Goal: Task Accomplishment & Management: Complete application form

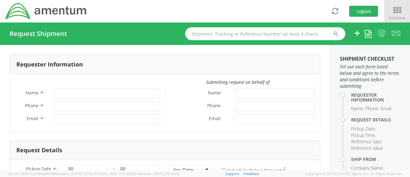
type input "[PERSON_NAME]"
type input "806182242"
type input "[PERSON_NAME][EMAIL_ADDRESS][PERSON_NAME][DOMAIN_NAME]"
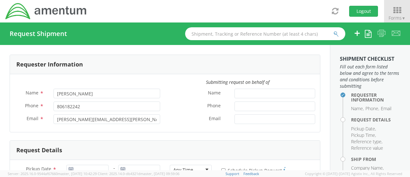
select select "OVHD.100552.00000"
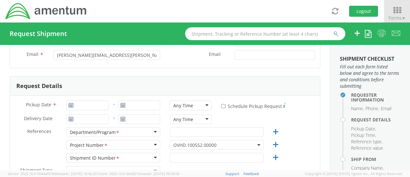
click at [72, 105] on use at bounding box center [71, 105] width 4 height 4
click at [71, 105] on icon at bounding box center [70, 105] width 5 height 5
type input "[DATE]"
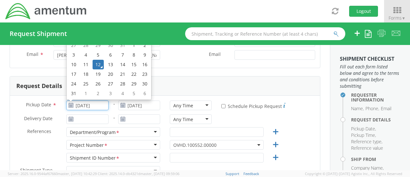
click at [79, 104] on input "[DATE]" at bounding box center [87, 105] width 42 height 10
click at [107, 63] on td "13" at bounding box center [110, 65] width 13 height 10
type input "[DATE]"
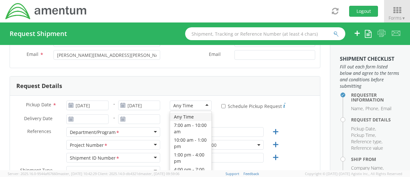
click at [204, 104] on div "Any Time" at bounding box center [191, 105] width 42 height 10
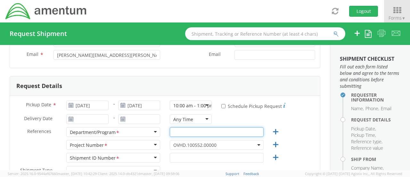
click at [179, 130] on input "text" at bounding box center [217, 132] width 94 height 10
paste input "OVBD.100554.BDEAS"
type input "OVBD.100554.BDEAS"
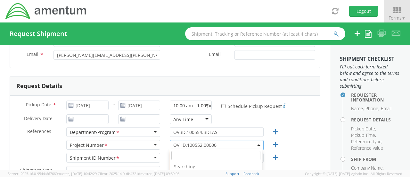
click at [220, 144] on span "OVHD.100552.00000" at bounding box center [216, 145] width 87 height 6
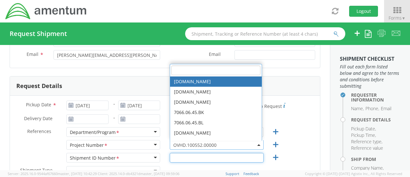
click at [206, 154] on input "text" at bounding box center [217, 158] width 94 height 10
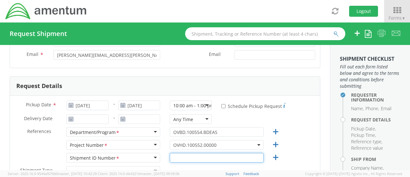
paste input "OVBD.100554.BDEAS"
type input "OVBD.100554.BDEAS"
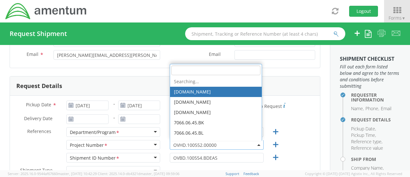
click at [216, 143] on span "OVHD.100552.00000" at bounding box center [216, 145] width 87 height 6
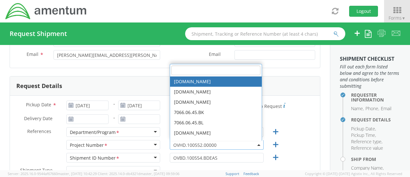
click at [192, 68] on input "search" at bounding box center [215, 70] width 89 height 10
paste input "OVBD.100554.BDEAS"
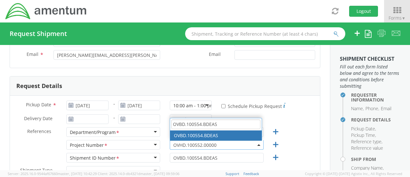
type input "OVBD.100554.BDEAS"
select select "OVBD.100554.BDEAS"
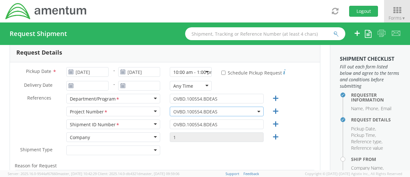
scroll to position [160, 0]
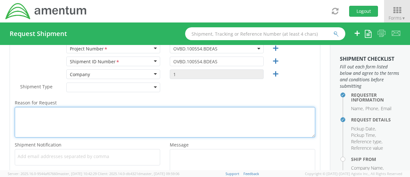
click at [84, 121] on textarea "Reason for Request *" at bounding box center [165, 122] width 301 height 30
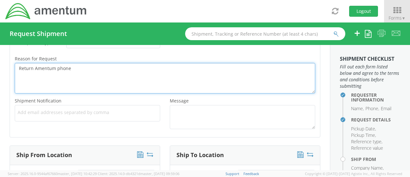
scroll to position [256, 0]
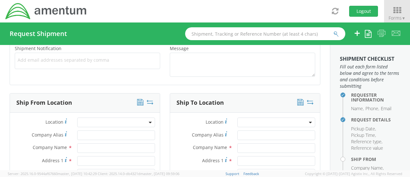
type textarea "Return Amentum phone"
click at [85, 144] on input "text" at bounding box center [116, 148] width 78 height 10
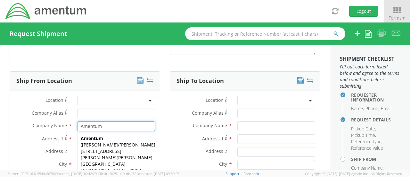
scroll to position [288, 0]
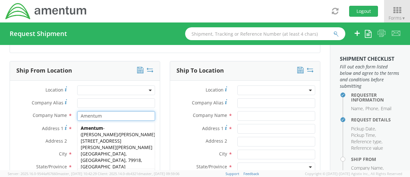
type input "Amentum"
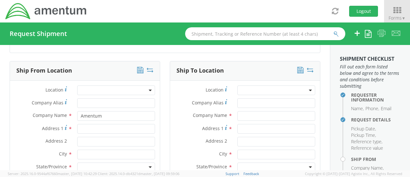
click at [24, 130] on label "Address 1 *" at bounding box center [41, 128] width 63 height 9
click at [77, 130] on input "Address 1 *" at bounding box center [116, 129] width 78 height 10
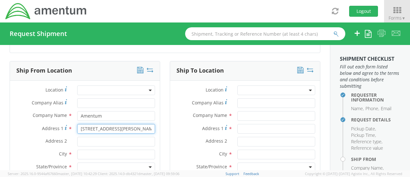
type input "[STREET_ADDRESS][PERSON_NAME]"
drag, startPoint x: 139, startPoint y: 128, endPoint x: 38, endPoint y: 126, distance: 100.7
click at [38, 126] on div "Address [STREET_ADDRESS][PERSON_NAME]" at bounding box center [85, 129] width 150 height 10
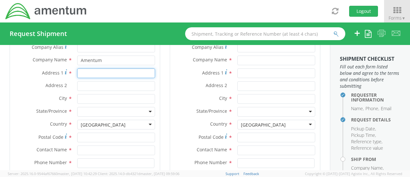
scroll to position [353, 0]
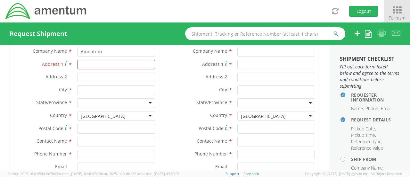
click at [398, 10] on icon at bounding box center [397, 10] width 30 height 9
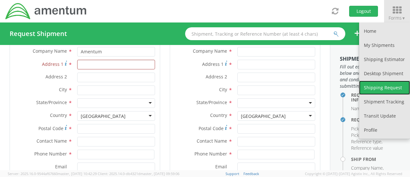
click at [373, 86] on link "Shipping Request" at bounding box center [384, 87] width 51 height 14
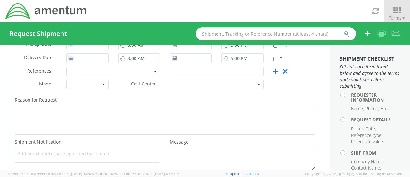
scroll to position [69, 0]
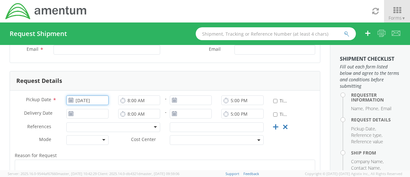
click at [85, 98] on input "[DATE]" at bounding box center [87, 100] width 42 height 10
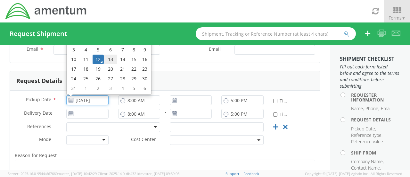
click at [109, 61] on td "13" at bounding box center [110, 59] width 13 height 10
type input "[DATE]"
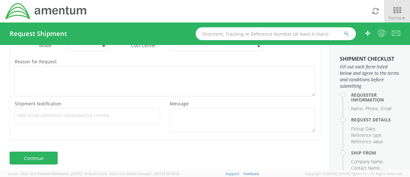
scroll to position [165, 0]
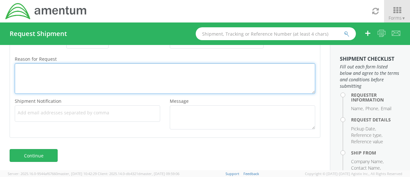
click at [57, 78] on textarea "Reason for Request *" at bounding box center [165, 78] width 301 height 30
type textarea "N"
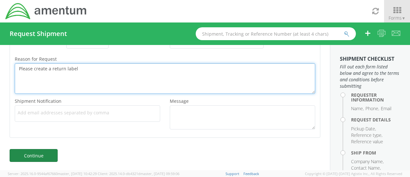
type textarea "Please create a return label"
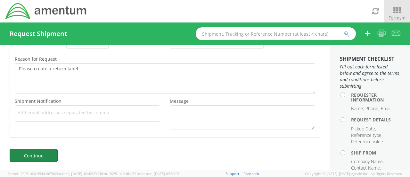
click at [39, 151] on link "Continue" at bounding box center [34, 155] width 48 height 13
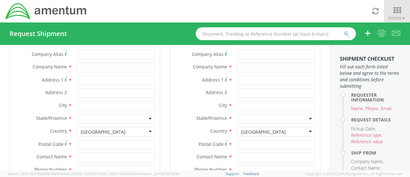
scroll to position [10, 0]
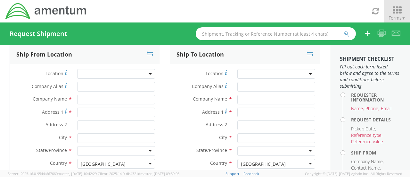
click at [394, 11] on icon at bounding box center [397, 10] width 30 height 9
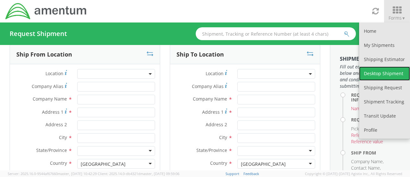
click at [397, 66] on link "Desktop Shipment" at bounding box center [384, 73] width 51 height 14
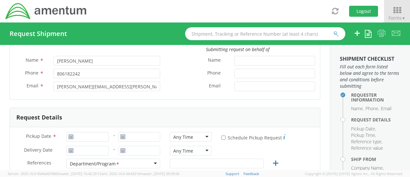
scroll to position [96, 0]
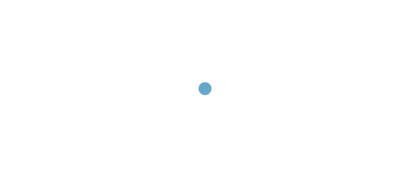
click at [84, 74] on div at bounding box center [205, 88] width 410 height 177
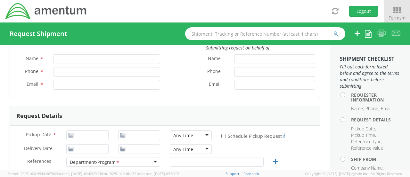
scroll to position [96, 0]
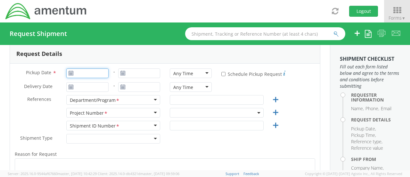
type input "[DATE]"
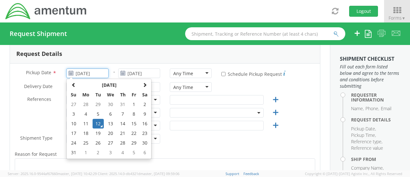
click at [82, 75] on input "[DATE]" at bounding box center [87, 73] width 42 height 10
type input "[PERSON_NAME]"
type input "806182242"
type input "[PERSON_NAME][EMAIL_ADDRESS][PERSON_NAME][DOMAIN_NAME]"
click at [112, 125] on td "13" at bounding box center [110, 124] width 13 height 10
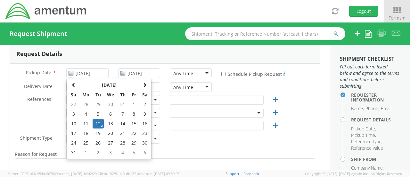
type input "[DATE]"
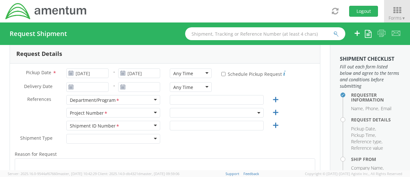
select select "OVHD.100552.00000"
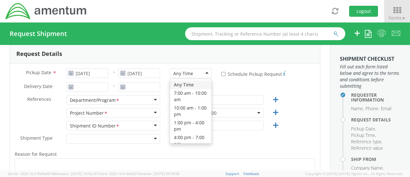
click at [191, 74] on div "Any Time" at bounding box center [191, 73] width 42 height 10
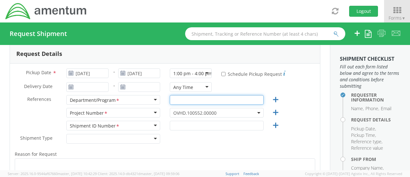
click at [183, 100] on input "text" at bounding box center [217, 100] width 94 height 10
paste input "OVBD.100554.BDEAS"
type input "OVBD.100554.BDEAS"
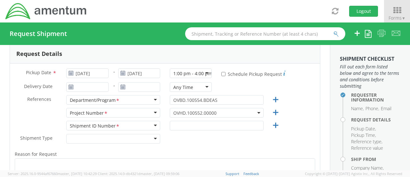
click at [217, 110] on span "OVHD.100552.00000" at bounding box center [216, 113] width 87 height 6
click at [207, 120] on div "Pickup Date * 08/13/2025 - 08/13/2025 1:00 pm - 4:00 pm 1:00 pm - 4:00 pm Any T…" at bounding box center [165, 147] width 310 height 169
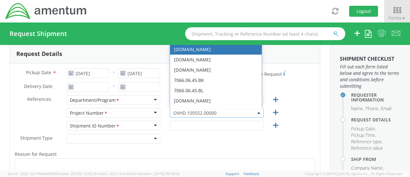
paste input "OVBD.100554.BDEAS"
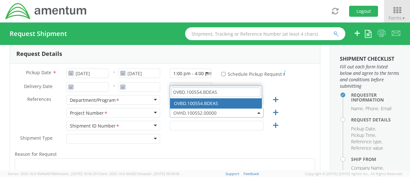
type input "OVBD.100554.BDEAS"
select select "OVBD.100554.BDEAS"
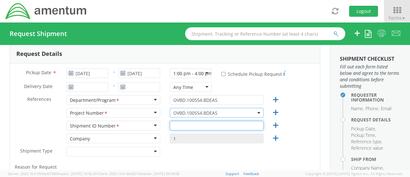
click at [191, 124] on input "text" at bounding box center [217, 126] width 94 height 10
paste input "OVBD.100554.BDEAS"
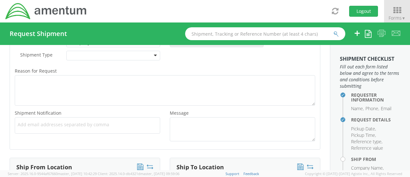
scroll to position [160, 0]
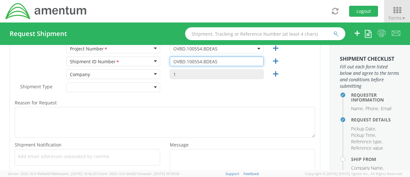
type input "OVBD.100554.BDEAS"
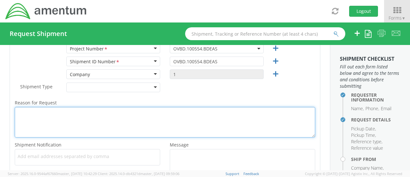
click at [61, 117] on textarea "Reason for Request *" at bounding box center [165, 122] width 301 height 30
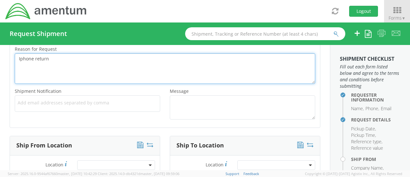
scroll to position [256, 0]
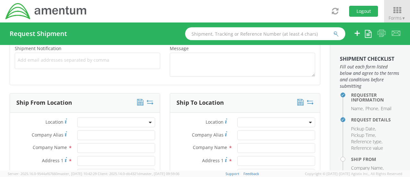
type textarea "Iphone return"
click at [89, 144] on input "text" at bounding box center [116, 148] width 78 height 10
click at [46, 156] on label "Address 1 *" at bounding box center [41, 160] width 63 height 9
click at [77, 156] on input "Address 1 *" at bounding box center [116, 161] width 78 height 10
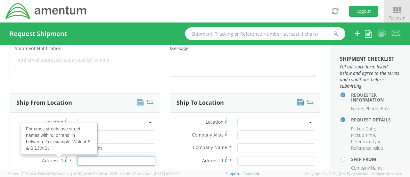
click at [87, 161] on input "Address 1 For cross streets use street names with '&' or 'and' in between. For …" at bounding box center [116, 161] width 78 height 10
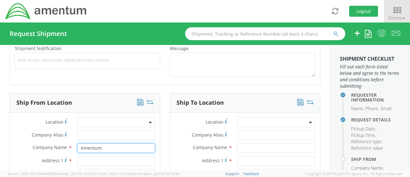
click at [101, 146] on input "Amentum" at bounding box center [116, 148] width 78 height 10
drag, startPoint x: 121, startPoint y: 145, endPoint x: 101, endPoint y: 146, distance: 20.5
click at [101, 146] on input "Amentum Colorado" at bounding box center [116, 148] width 78 height 10
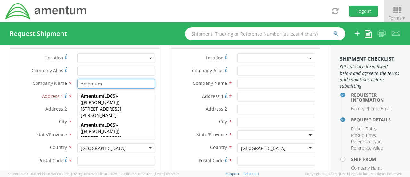
scroll to position [32, 0]
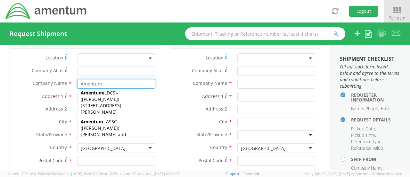
type input "Amentum"
click at [51, 126] on div "City *" at bounding box center [85, 122] width 150 height 10
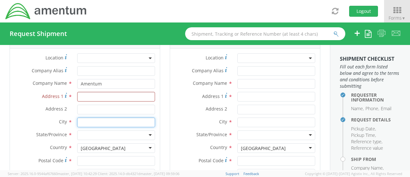
click at [87, 121] on input "text" at bounding box center [116, 122] width 78 height 10
click at [92, 135] on div at bounding box center [116, 135] width 78 height 10
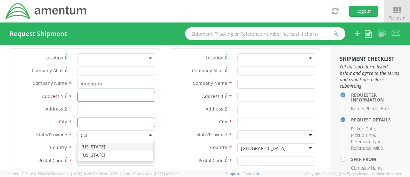
type input "Colo"
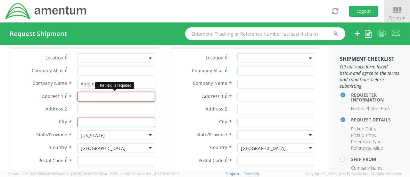
click at [90, 94] on input "Address 1 *" at bounding box center [116, 97] width 78 height 10
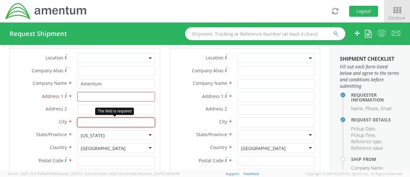
click at [90, 121] on input "text" at bounding box center [116, 122] width 78 height 10
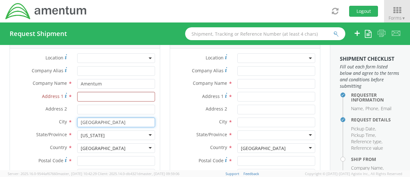
type input "Denver"
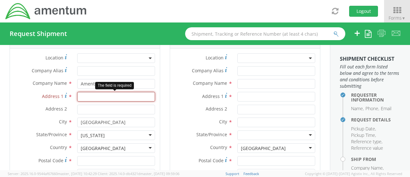
click at [85, 97] on input "Address 1 *" at bounding box center [116, 97] width 78 height 10
paste input "9780 Mount Pyramid Ct"
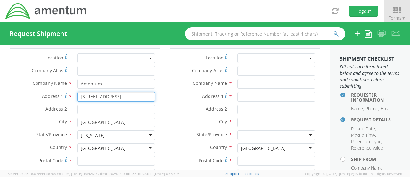
type input "9780 Mount Pyramid Ct"
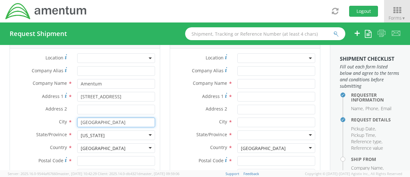
drag, startPoint x: 99, startPoint y: 122, endPoint x: 52, endPoint y: 120, distance: 47.5
click at [52, 120] on div "City * Denver" at bounding box center [85, 122] width 150 height 10
type input "Englewood"
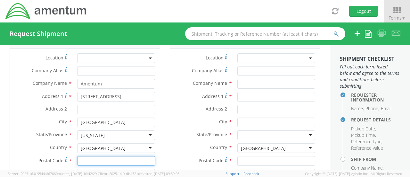
click at [89, 162] on input "Postal Code *" at bounding box center [116, 161] width 78 height 10
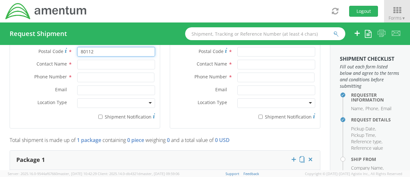
scroll to position [417, 0]
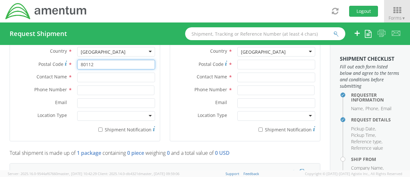
type input "80112"
click at [83, 77] on input "text" at bounding box center [116, 77] width 78 height 10
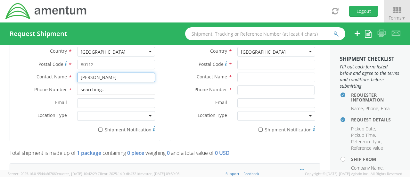
type input "Monica Wang"
click at [92, 80] on div "Contact Name * Monica Wang" at bounding box center [85, 78] width 150 height 13
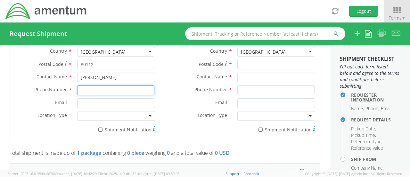
click at [94, 86] on input at bounding box center [115, 90] width 77 height 10
type input "8036182242"
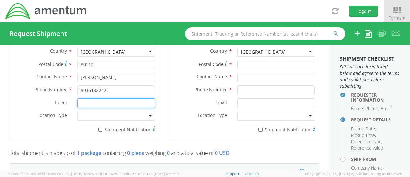
type input "[PERSON_NAME][EMAIL_ADDRESS][PERSON_NAME][DOMAIN_NAME]"
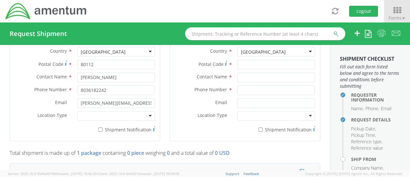
type input "Amentum"
type input "143 Corry Lane"
type input "Aiken"
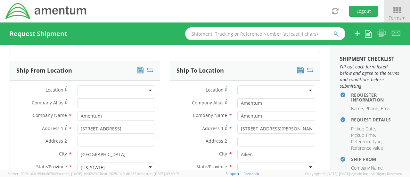
scroll to position [321, 0]
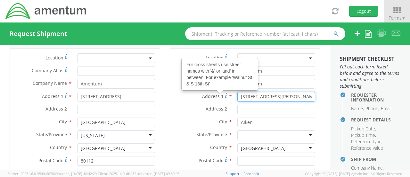
drag, startPoint x: 281, startPoint y: 93, endPoint x: 222, endPoint y: 95, distance: 58.4
click at [222, 95] on div "Address 1 For cross streets use street names with '&' or 'and' in between. For …" at bounding box center [245, 97] width 150 height 10
type input "106 Newberry Street Southwest"
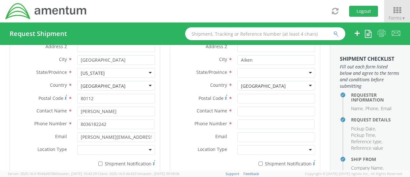
scroll to position [385, 0]
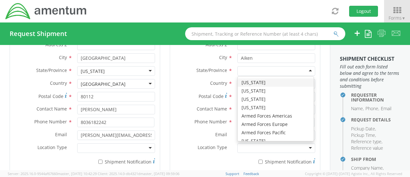
click at [248, 70] on div at bounding box center [277, 71] width 78 height 10
type input "s"
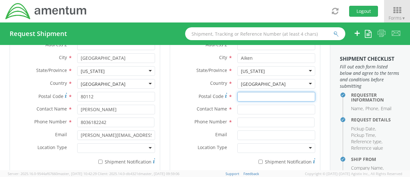
click at [247, 97] on input "Postal Code *" at bounding box center [277, 97] width 78 height 10
type input "29801-0658"
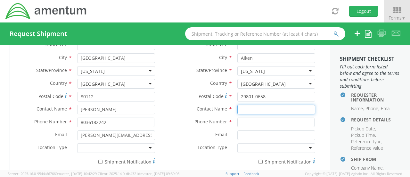
type input "sarah Malaby"
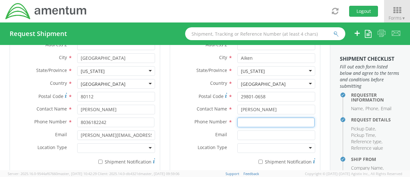
type input "8036182242"
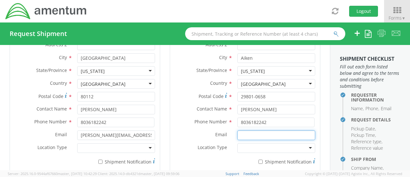
type input "[PERSON_NAME][EMAIL_ADDRESS][PERSON_NAME][DOMAIN_NAME]"
type input "Amentum"
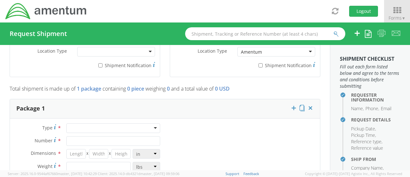
scroll to position [513, 0]
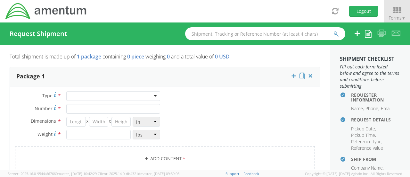
click at [152, 94] on div at bounding box center [113, 96] width 94 height 10
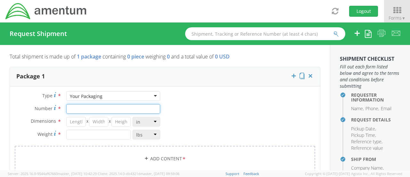
click at [96, 109] on input "Number *" at bounding box center [113, 109] width 94 height 10
type input "1"
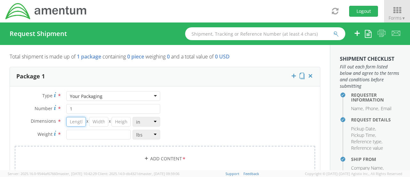
click at [78, 121] on input "number" at bounding box center [75, 122] width 19 height 10
type input "8"
click at [98, 119] on input "number" at bounding box center [98, 122] width 19 height 10
type input "4"
click at [124, 121] on input "number" at bounding box center [121, 122] width 19 height 10
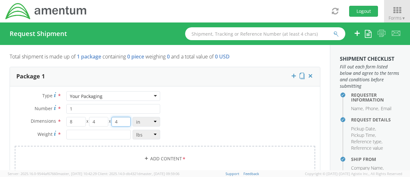
type input "4"
click at [90, 135] on input "number" at bounding box center [98, 134] width 64 height 10
type input "2"
click at [147, 154] on link "Add Content *" at bounding box center [165, 159] width 301 height 26
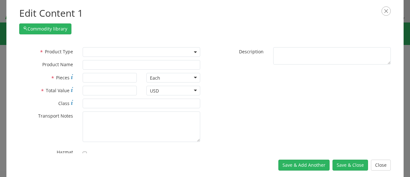
click at [81, 51] on div "Documents General Commodity" at bounding box center [141, 52] width 127 height 10
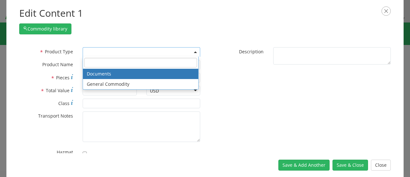
click at [91, 52] on span at bounding box center [142, 52] width 118 height 10
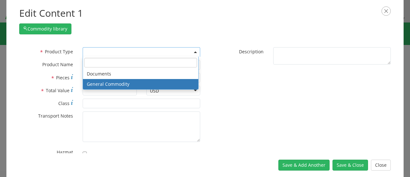
select select "COMMODITY"
type input "General Commodity"
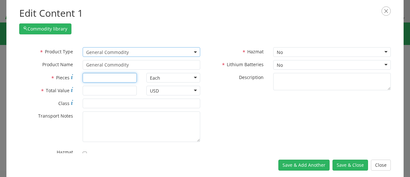
click at [98, 79] on input "* Pieces" at bounding box center [110, 78] width 54 height 10
type input "1"
click at [98, 88] on input "* Total Value" at bounding box center [110, 91] width 54 height 10
type input "150"
click at [367, 64] on div "No" at bounding box center [332, 65] width 118 height 10
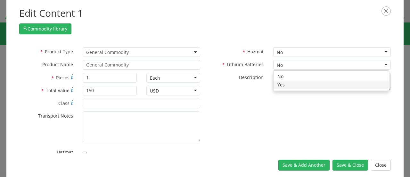
checkbox input "true"
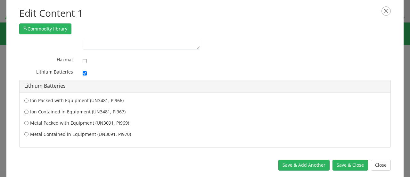
scroll to position [96, 0]
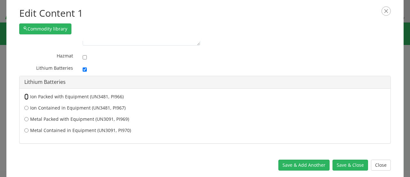
click at [26, 95] on input "Ion Packed with Equipment (UN3481, PI966)" at bounding box center [26, 96] width 4 height 6
radio input "true"
click at [358, 164] on button "Save & Close" at bounding box center [351, 164] width 36 height 11
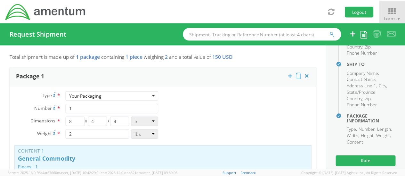
scroll to position [163, 0]
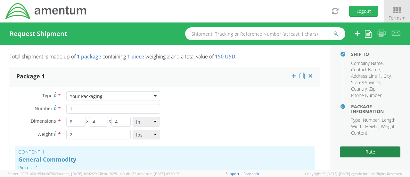
click at [372, 153] on button "Rate" at bounding box center [370, 151] width 61 height 11
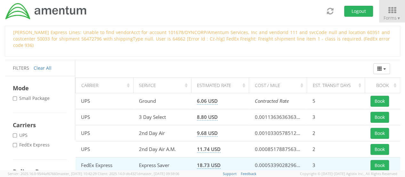
scroll to position [96, 0]
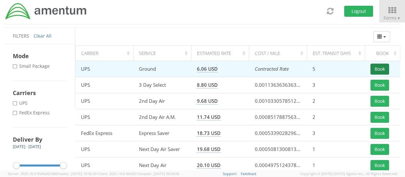
click at [379, 63] on button "Book" at bounding box center [380, 68] width 19 height 11
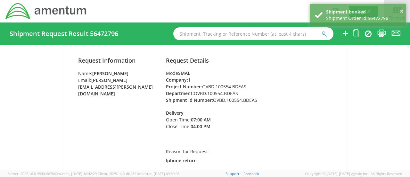
scroll to position [64, 0]
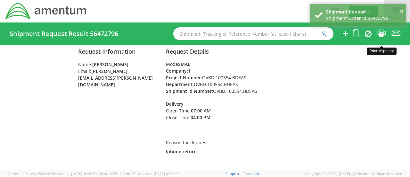
click at [383, 33] on icon at bounding box center [382, 33] width 9 height 8
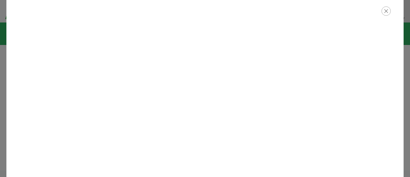
click at [386, 11] on icon "button" at bounding box center [386, 10] width 9 height 9
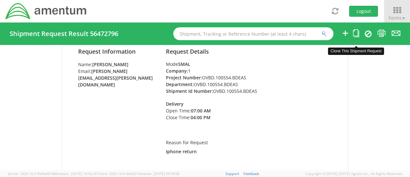
click at [356, 34] on icon at bounding box center [356, 33] width 6 height 8
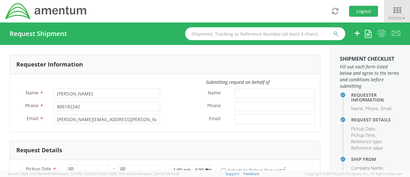
type input "[DATE]"
type input "OVBD.100554.BDEAS"
type textarea "Iphone return"
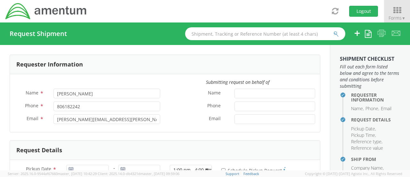
select select
type input "Amentum"
type input "9780 Mount Pyramid Ct"
type input "Englewood"
type input "80112"
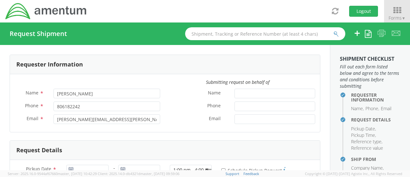
type input "Monica Wang"
type input "8036182242"
type input "[PERSON_NAME][EMAIL_ADDRESS][PERSON_NAME][DOMAIN_NAME]"
select select
type input "Amentum"
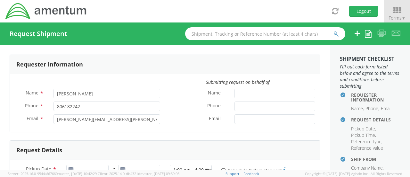
type input "106 Newberry Street Southwest"
type input "Aiken"
type input "29801"
type input "sarah Malaby"
type input "8036182242"
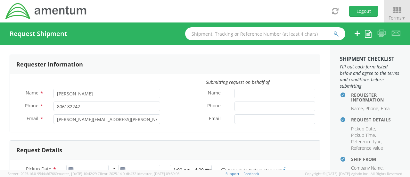
type input "[PERSON_NAME][EMAIL_ADDRESS][PERSON_NAME][DOMAIN_NAME]"
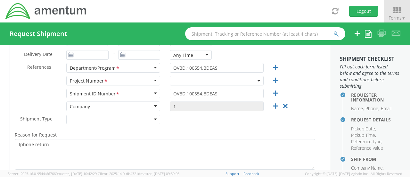
select select "OVHD.100552.00000"
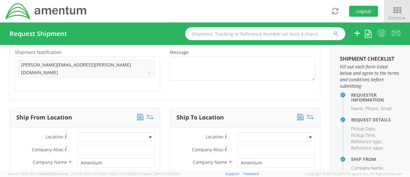
scroll to position [321, 0]
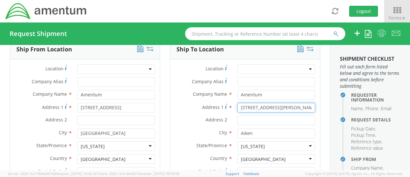
click at [238, 103] on input "106 Newberry Street Southwest" at bounding box center [277, 108] width 78 height 10
drag, startPoint x: 236, startPoint y: 97, endPoint x: 316, endPoint y: 94, distance: 80.2
click at [316, 94] on div "Ship To Location Location * Company Alias * Company Name * Amentum Address 1 * …" at bounding box center [245, 148] width 160 height 216
paste input "9713 Midas Court,"
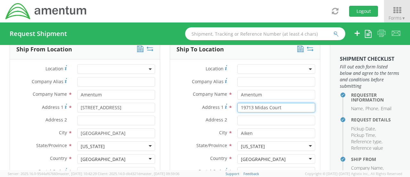
type input "19713 Midas Court"
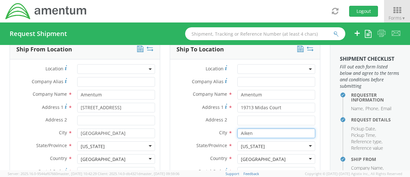
click at [220, 128] on div "City * Aiken" at bounding box center [245, 133] width 150 height 10
paste input "Gaithersburg"
type input "Gaithersburg"
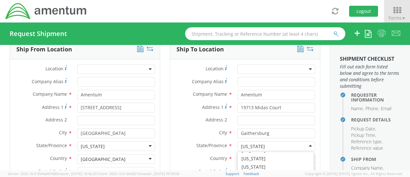
click at [275, 141] on div "[US_STATE]" at bounding box center [277, 146] width 78 height 10
drag, startPoint x: 275, startPoint y: 135, endPoint x: 236, endPoint y: 137, distance: 39.1
click at [208, 141] on div "State/Province * South Carolina South Carolina Alabama Alaska Arizona Arkansas …" at bounding box center [245, 146] width 150 height 10
drag, startPoint x: 275, startPoint y: 134, endPoint x: 219, endPoint y: 137, distance: 56.1
click at [219, 141] on div "State/Province * South Carolina South Carolina Alabama Alaska Arizona Arkansas …" at bounding box center [245, 146] width 150 height 10
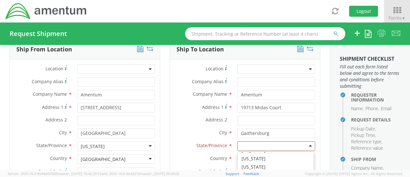
type input "m"
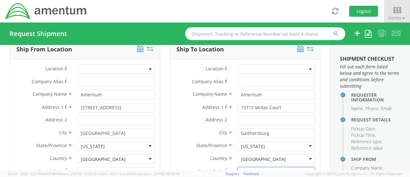
click at [249, 167] on input "29801" at bounding box center [277, 172] width 78 height 10
paste input "0879"
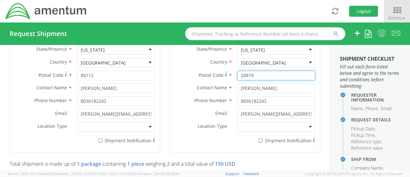
type input "20879"
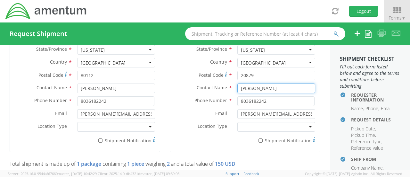
drag, startPoint x: 278, startPoint y: 77, endPoint x: 187, endPoint y: 81, distance: 90.8
click at [187, 83] on div "Contact Name * sarah Malaby" at bounding box center [245, 88] width 150 height 10
type input "Millie Greene"
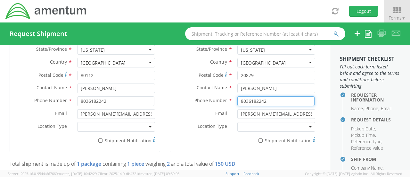
drag, startPoint x: 256, startPoint y: 90, endPoint x: 220, endPoint y: 95, distance: 37.2
click at [220, 96] on div "Phone Number * 8036182242" at bounding box center [245, 102] width 150 height 13
paste input "301-944-3141"
click at [257, 96] on input "301-944-3141" at bounding box center [276, 101] width 77 height 10
click at [248, 96] on input "301-9443141" at bounding box center [276, 101] width 77 height 10
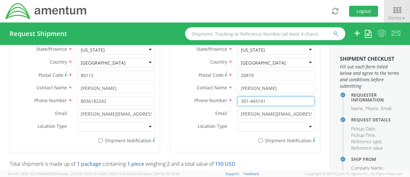
drag, startPoint x: 276, startPoint y: 89, endPoint x: 189, endPoint y: 93, distance: 86.6
click at [189, 96] on div "Phone Number * 301-443141" at bounding box center [245, 101] width 150 height 10
paste input "944-"
click at [257, 96] on input "301-944-3141" at bounding box center [276, 101] width 77 height 10
click at [247, 96] on input "301-9443141" at bounding box center [276, 101] width 77 height 10
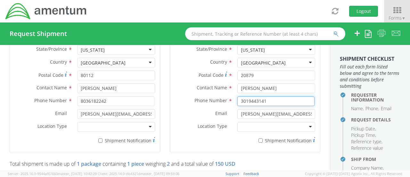
type input "3019443141"
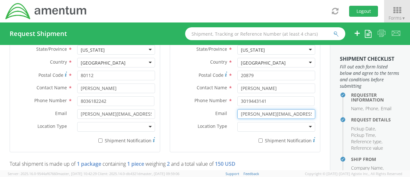
click at [266, 109] on input "[PERSON_NAME][EMAIL_ADDRESS][PERSON_NAME][DOMAIN_NAME]" at bounding box center [277, 114] width 78 height 10
drag, startPoint x: 304, startPoint y: 101, endPoint x: 138, endPoint y: 103, distance: 166.0
click at [138, 103] on div "Ship From Location Location * Company Alias * Company Name * Amentum Address 1 …" at bounding box center [165, 52] width 321 height 216
click at [254, 122] on div at bounding box center [277, 127] width 78 height 10
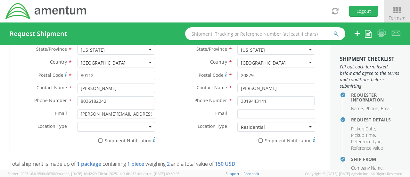
click at [149, 122] on div at bounding box center [116, 127] width 78 height 10
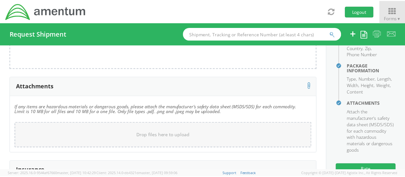
scroll to position [221, 0]
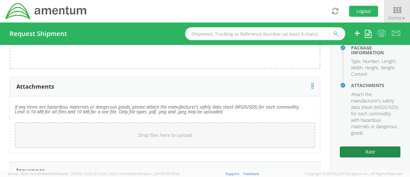
click at [373, 154] on button "Rate" at bounding box center [370, 151] width 61 height 11
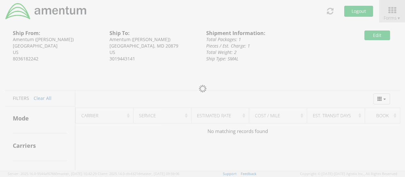
click at [201, 109] on div at bounding box center [202, 88] width 405 height 177
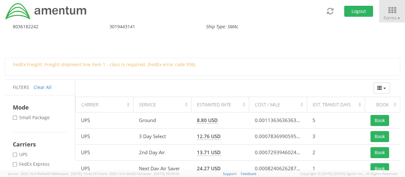
scroll to position [64, 0]
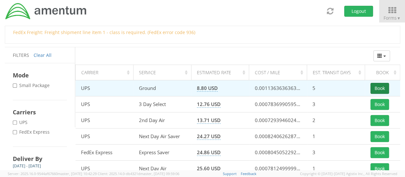
click at [381, 88] on button "Book" at bounding box center [380, 88] width 19 height 11
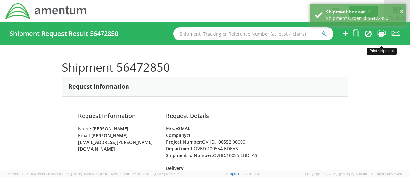
click at [378, 32] on icon at bounding box center [382, 33] width 9 height 8
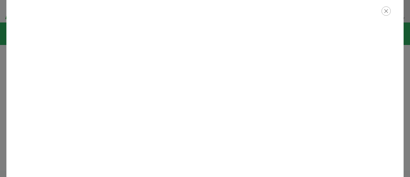
click at [387, 13] on icon "button" at bounding box center [386, 10] width 9 height 9
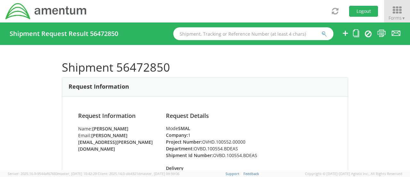
click at [395, 9] on icon at bounding box center [397, 10] width 30 height 9
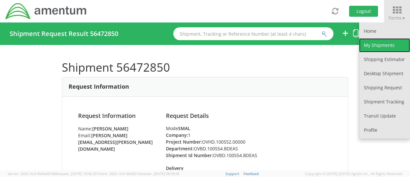
click at [385, 43] on link "My Shipments" at bounding box center [384, 45] width 51 height 14
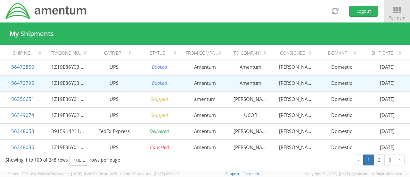
click at [163, 88] on td "Booked" at bounding box center [160, 83] width 46 height 16
click at [163, 82] on icon "Booked" at bounding box center [159, 82] width 15 height 6
click at [64, 83] on td "1Z19E86Y0396384387" at bounding box center [69, 83] width 46 height 16
click at [26, 85] on link "56472796" at bounding box center [22, 82] width 23 height 6
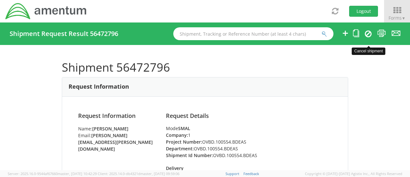
click at [366, 31] on icon at bounding box center [368, 34] width 7 height 8
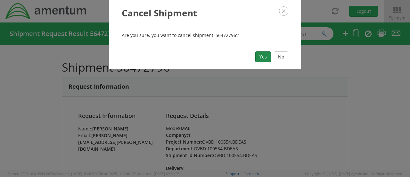
click at [270, 56] on button "Yes" at bounding box center [263, 56] width 16 height 11
